Goal: Task Accomplishment & Management: Manage account settings

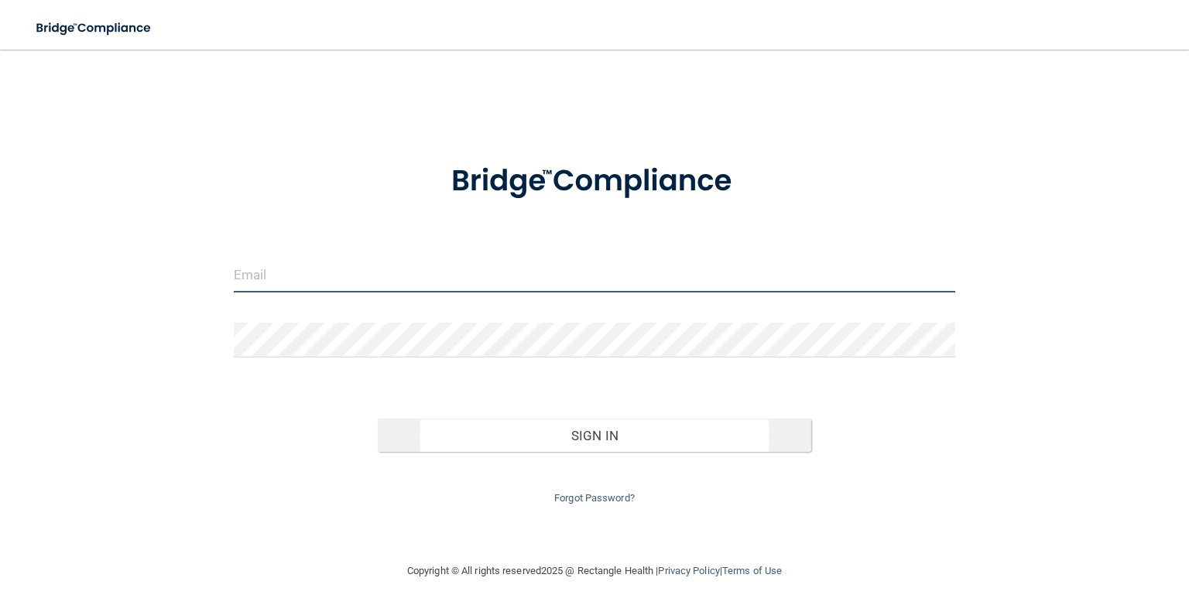
type input "[EMAIL_ADDRESS][DOMAIN_NAME]"
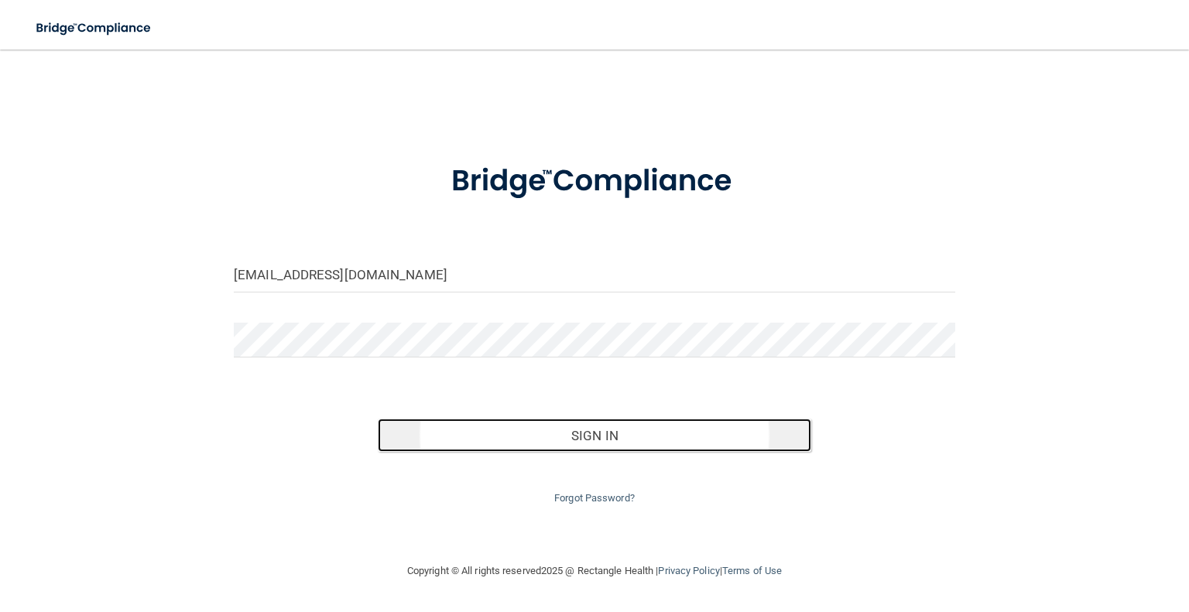
click at [667, 430] on button "Sign In" at bounding box center [594, 436] width 433 height 34
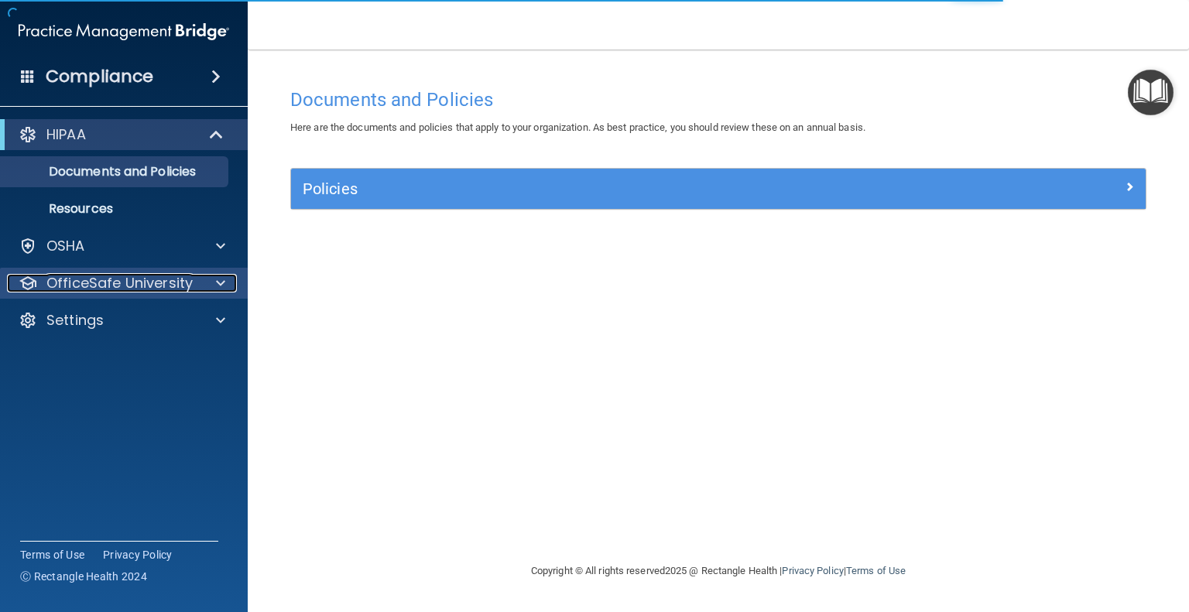
click at [218, 287] on span at bounding box center [220, 283] width 9 height 19
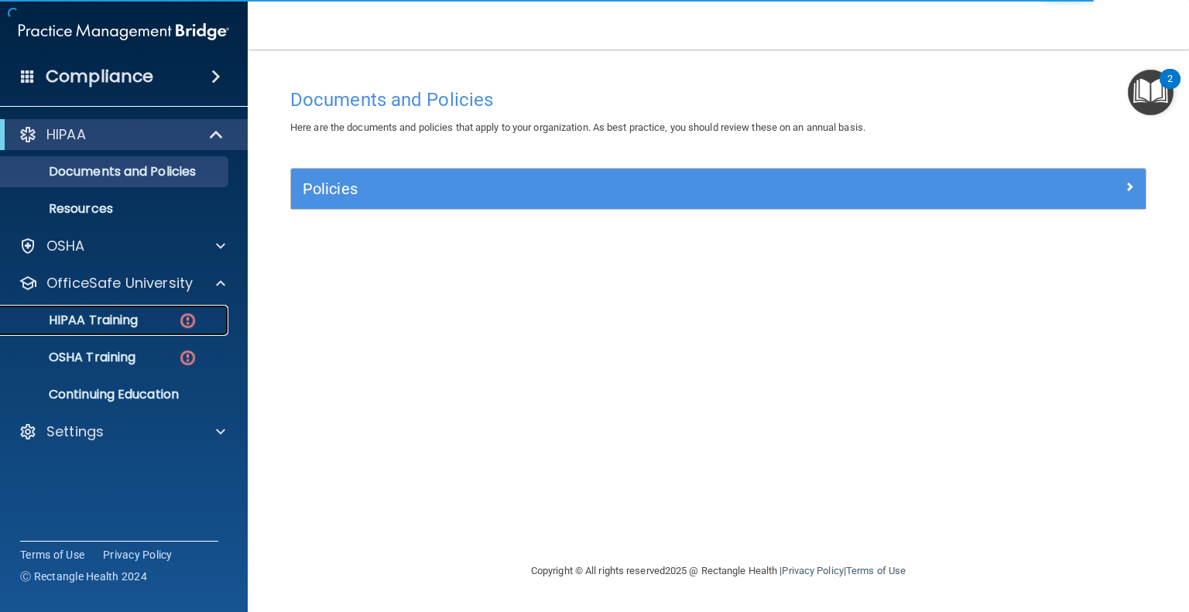
click at [178, 321] on img at bounding box center [187, 320] width 19 height 19
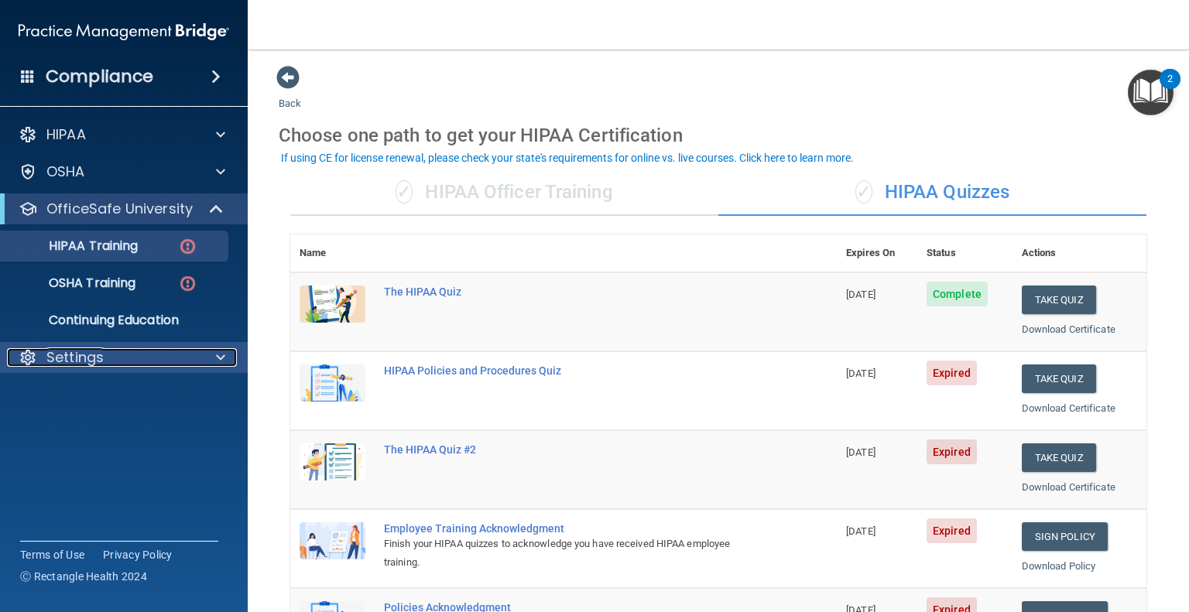
click at [225, 356] on span at bounding box center [220, 357] width 9 height 19
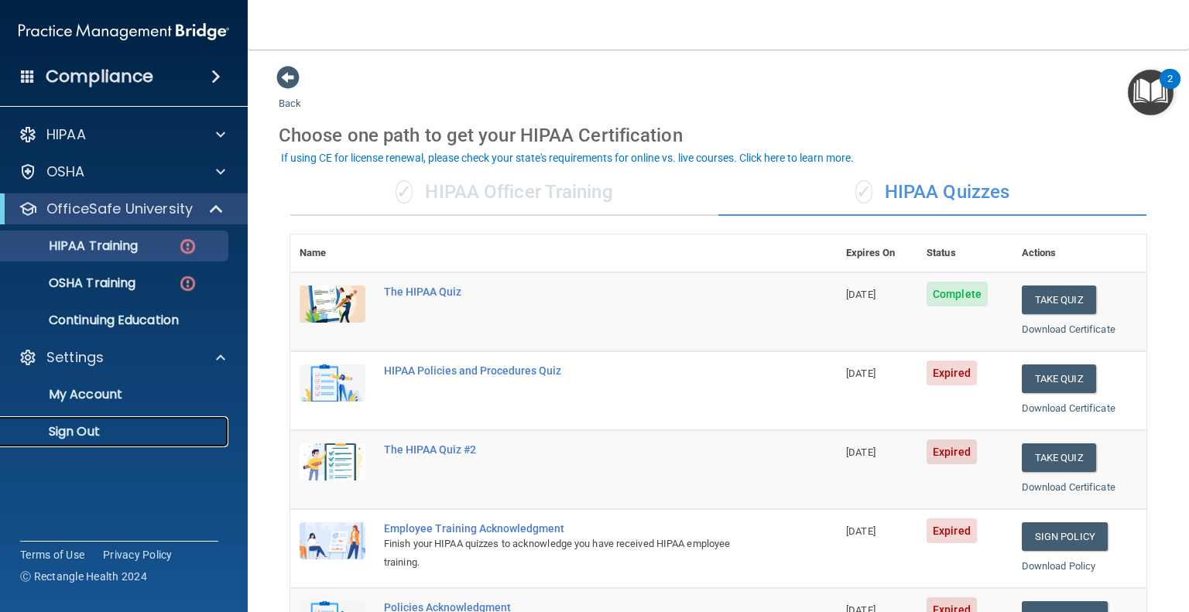
click at [96, 424] on p "Sign Out" at bounding box center [115, 431] width 211 height 15
